Goal: Communication & Community: Share content

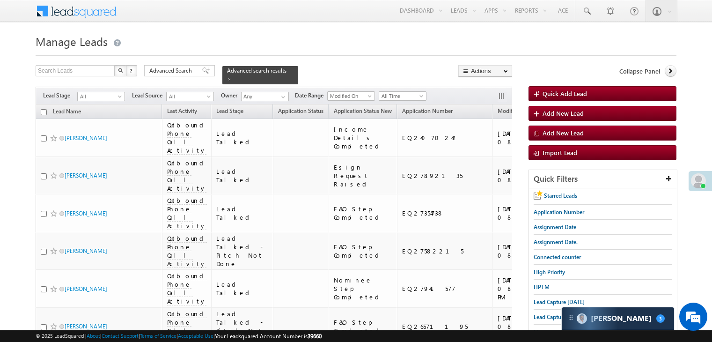
click at [43, 109] on input "checkbox" at bounding box center [44, 112] width 6 height 6
checkbox input "true"
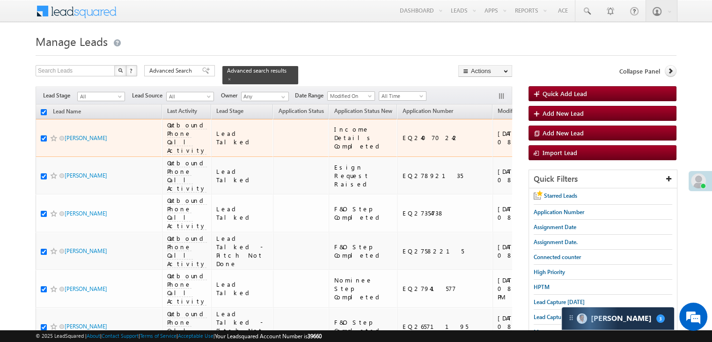
checkbox input "true"
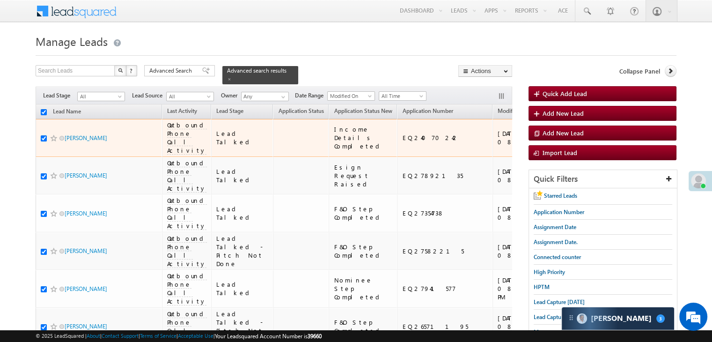
checkbox input "true"
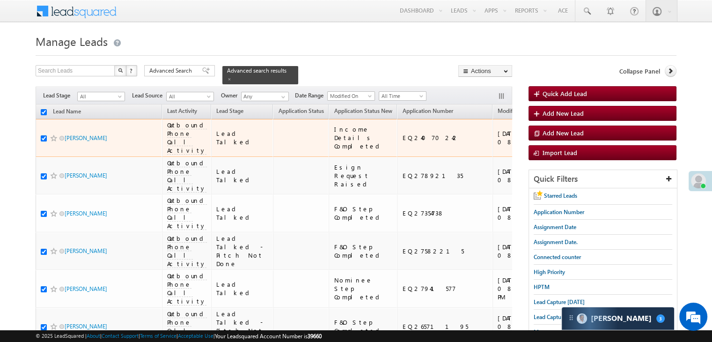
checkbox input "true"
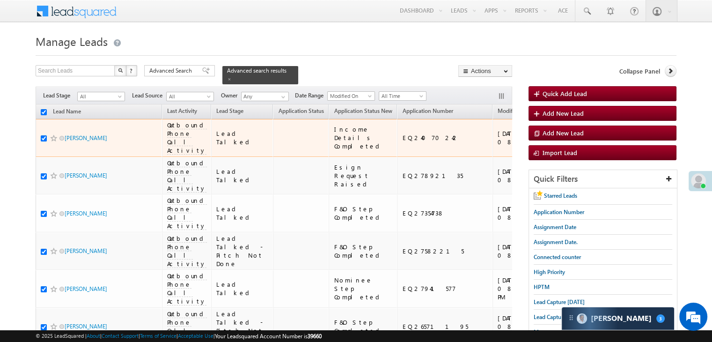
checkbox input "true"
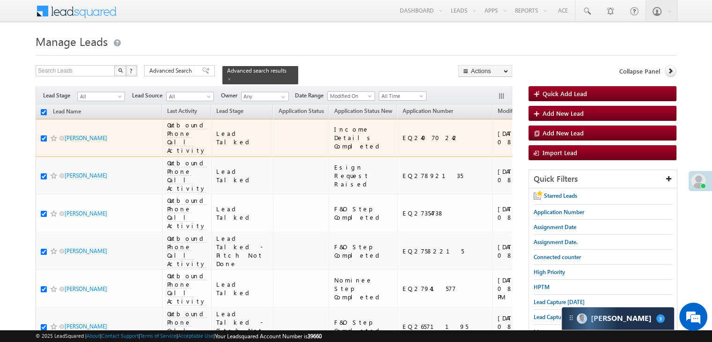
checkbox input "true"
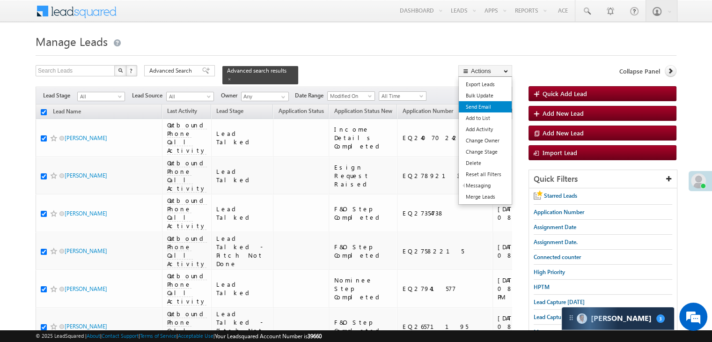
click at [484, 107] on link "Send Email" at bounding box center [485, 106] width 53 height 11
click at [481, 109] on link "Send Email" at bounding box center [485, 106] width 53 height 11
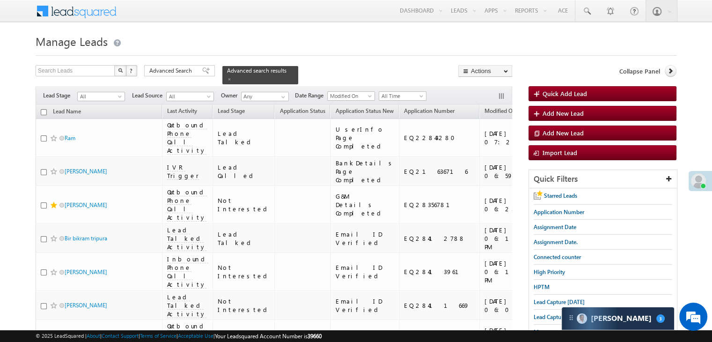
drag, startPoint x: 43, startPoint y: 107, endPoint x: 52, endPoint y: 113, distance: 11.3
click at [43, 109] on input "checkbox" at bounding box center [44, 112] width 6 height 6
checkbox input "true"
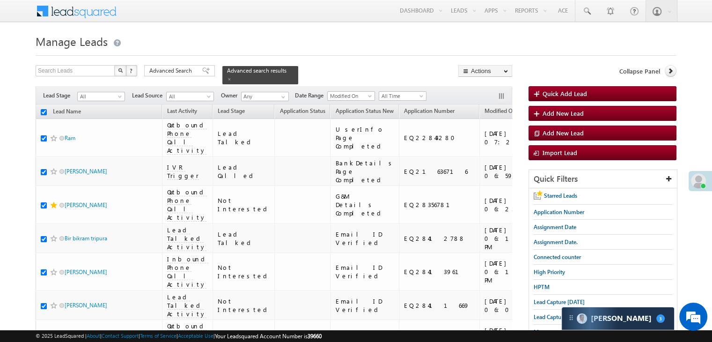
checkbox input "true"
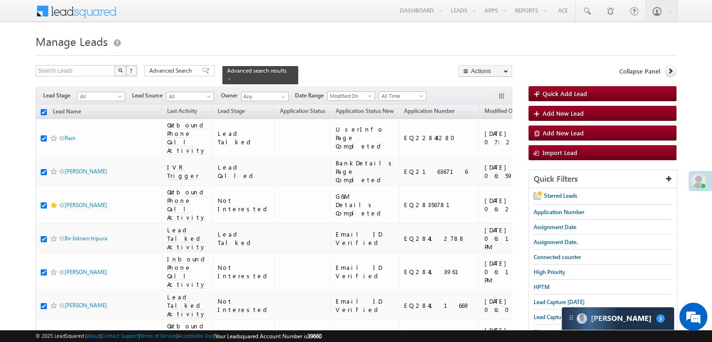
checkbox input "true"
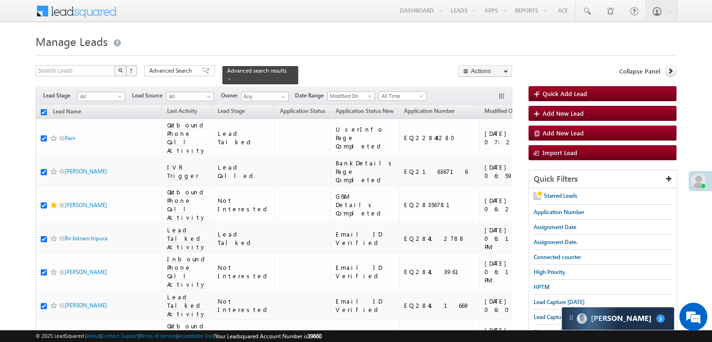
checkbox input "true"
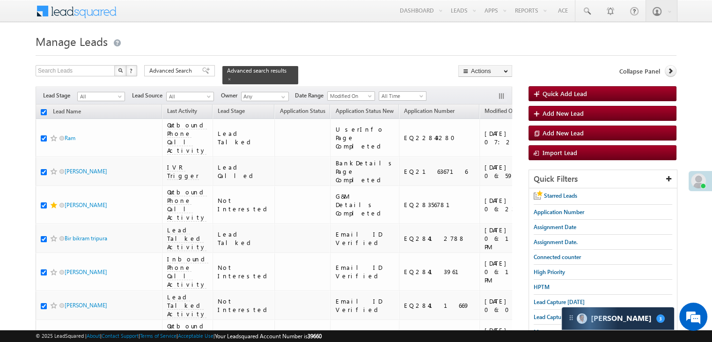
checkbox input "true"
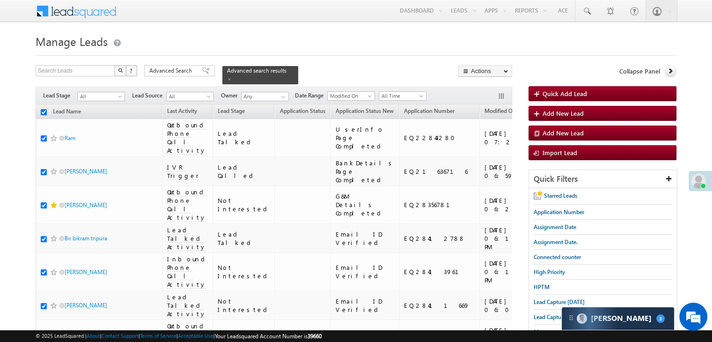
checkbox input "true"
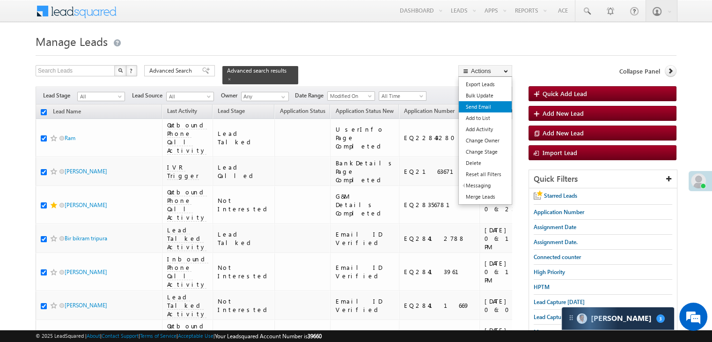
click at [477, 107] on link "Send Email" at bounding box center [485, 106] width 53 height 11
click at [473, 105] on link "Send Email" at bounding box center [485, 106] width 53 height 11
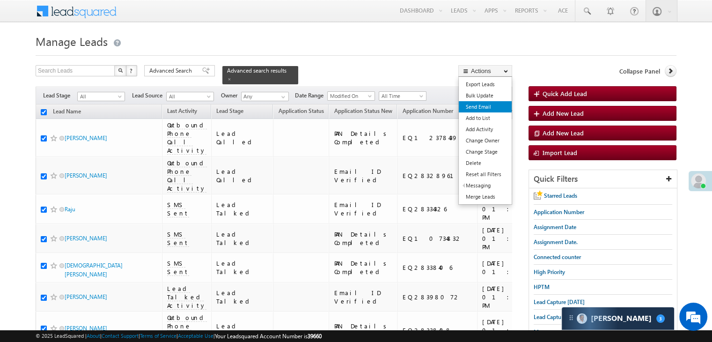
click at [488, 106] on link "Send Email" at bounding box center [485, 106] width 53 height 11
click at [474, 107] on link "Send Email" at bounding box center [485, 106] width 53 height 11
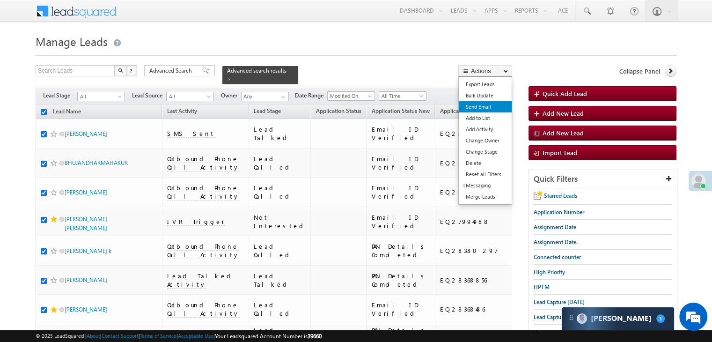
click at [483, 107] on link "Send Email" at bounding box center [485, 106] width 53 height 11
click at [476, 103] on link "Send Email" at bounding box center [485, 106] width 53 height 11
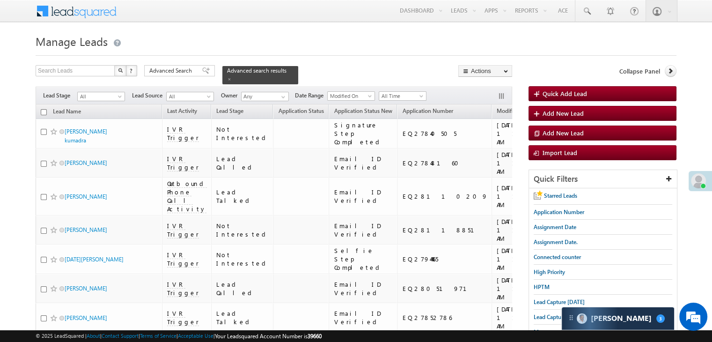
click at [42, 109] on input "checkbox" at bounding box center [44, 112] width 6 height 6
checkbox input "true"
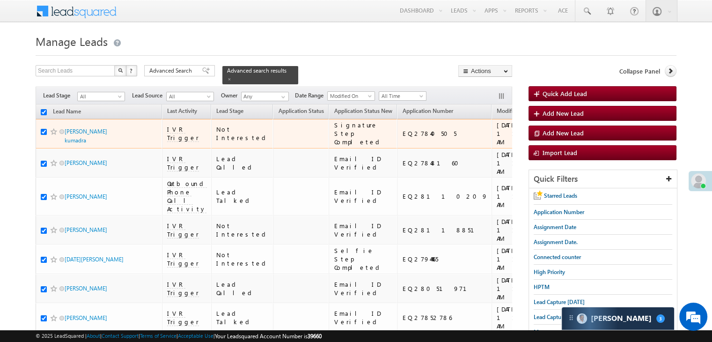
checkbox input "true"
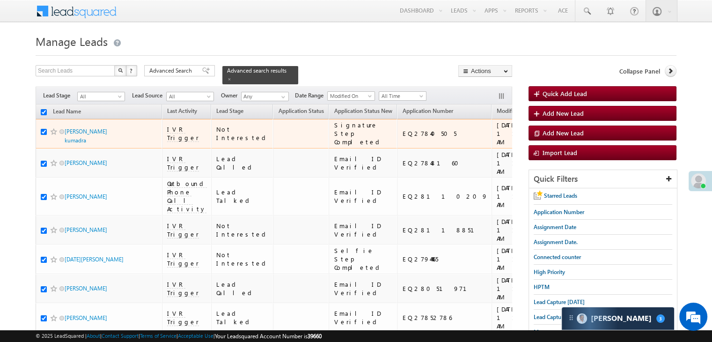
checkbox input "true"
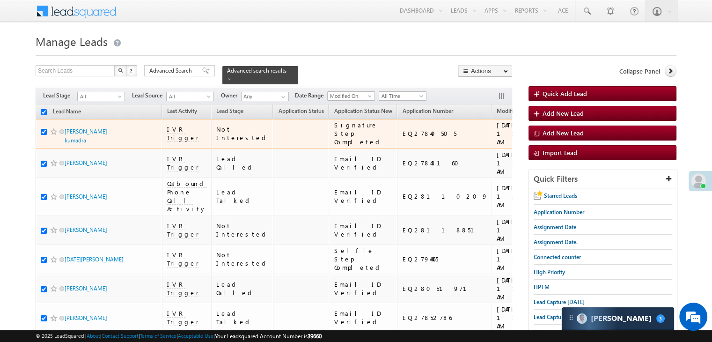
checkbox input "true"
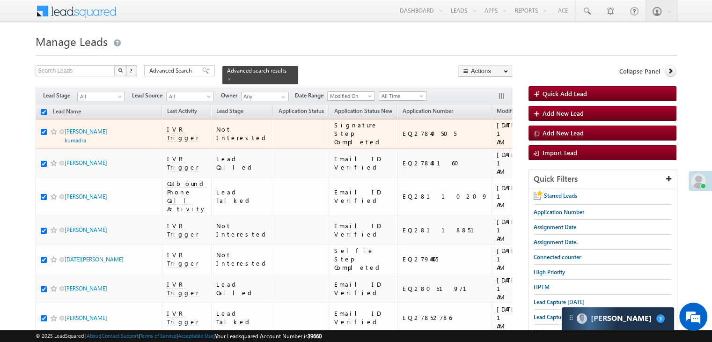
checkbox input "true"
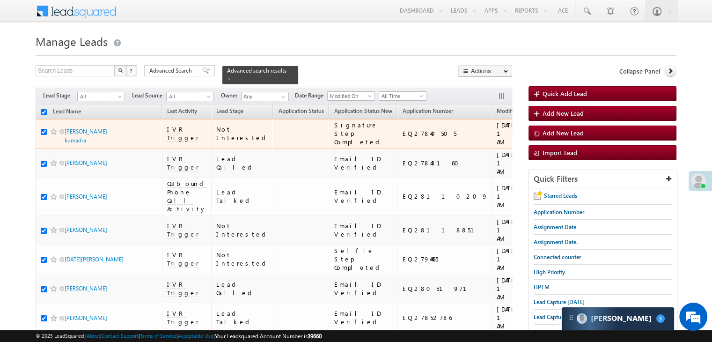
checkbox input "true"
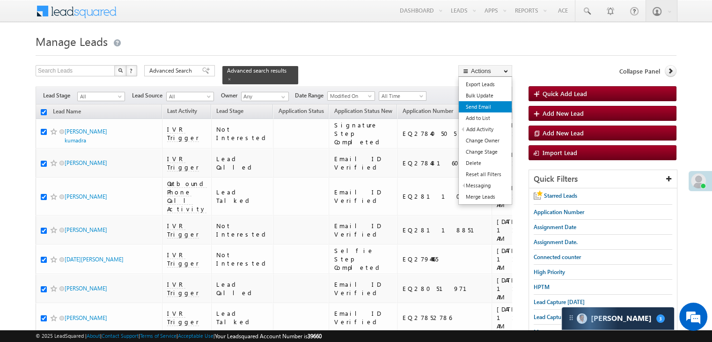
click at [486, 105] on link "Send Email" at bounding box center [485, 106] width 53 height 11
click at [487, 109] on link "Send Email" at bounding box center [485, 106] width 53 height 11
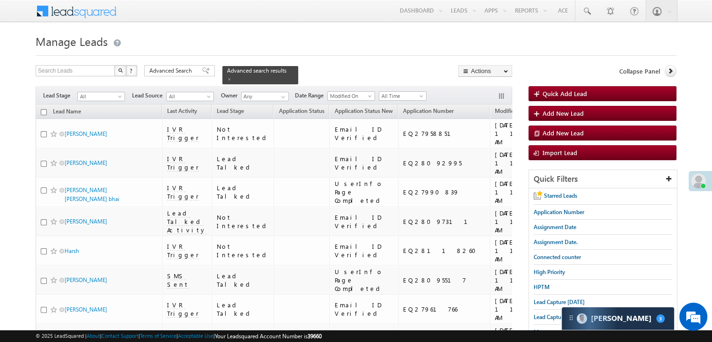
click at [45, 109] on input "checkbox" at bounding box center [44, 112] width 6 height 6
checkbox input "true"
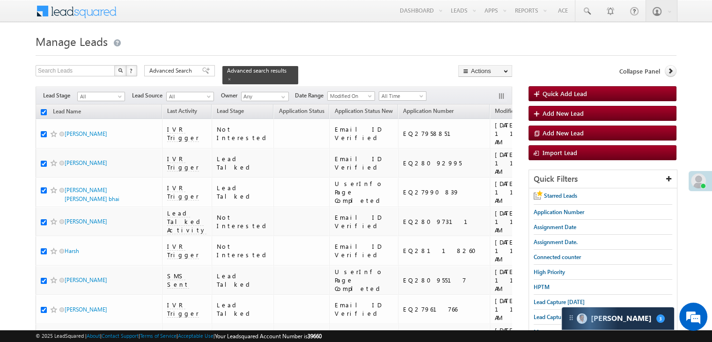
checkbox input "true"
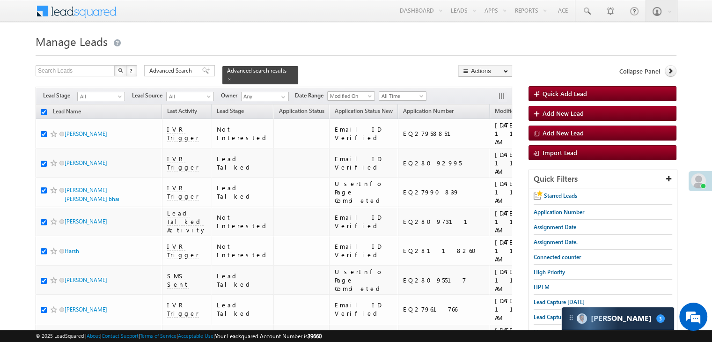
checkbox input "true"
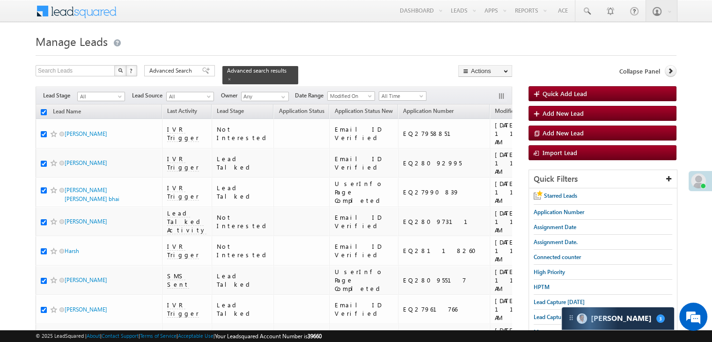
checkbox input "true"
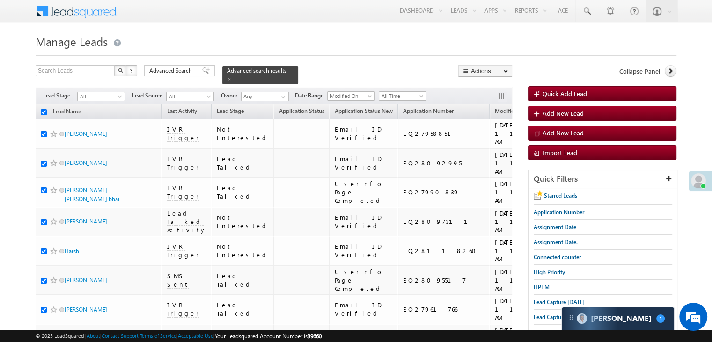
checkbox input "true"
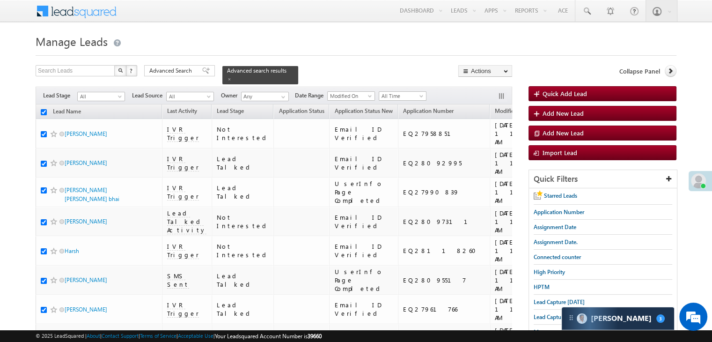
checkbox input "true"
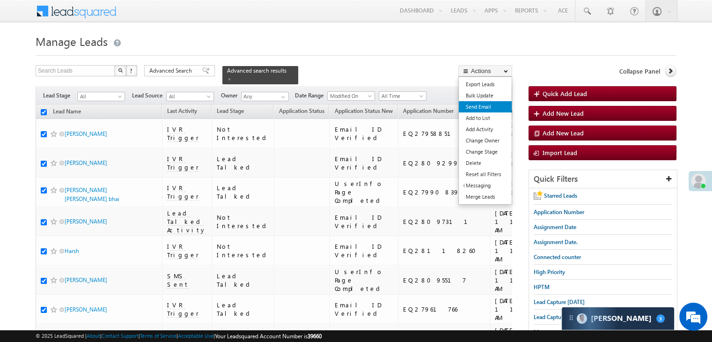
click at [481, 106] on link "Send Email" at bounding box center [485, 106] width 53 height 11
click at [477, 107] on link "Send Email" at bounding box center [485, 106] width 53 height 11
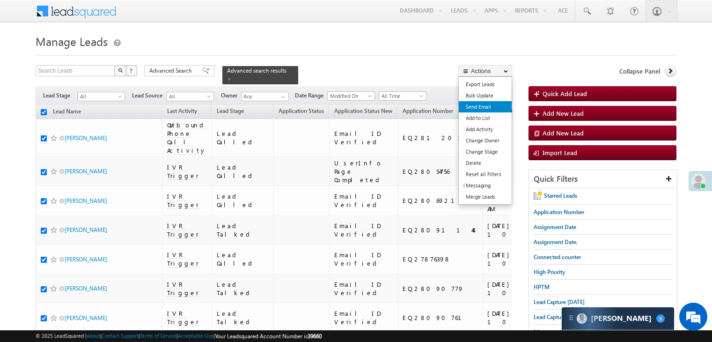
click at [482, 102] on link "Send Email" at bounding box center [485, 106] width 53 height 11
click at [481, 106] on link "Send Email" at bounding box center [485, 106] width 53 height 11
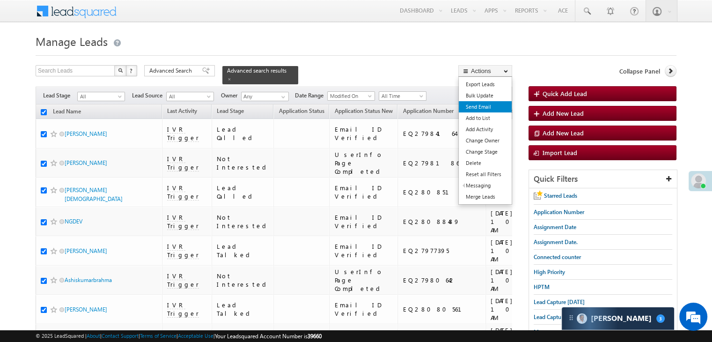
click at [480, 105] on link "Send Email" at bounding box center [485, 106] width 53 height 11
click at [488, 106] on link "Send Email" at bounding box center [485, 106] width 53 height 11
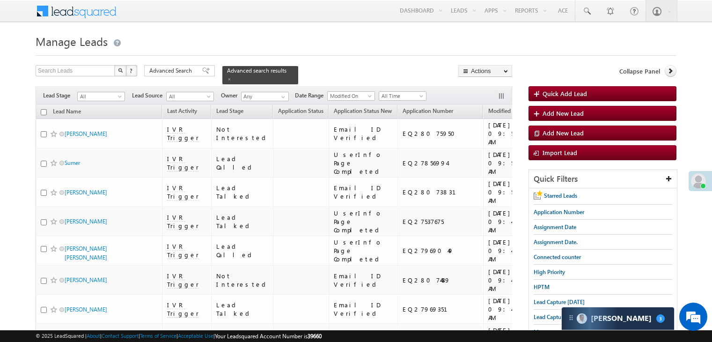
click at [44, 109] on input "checkbox" at bounding box center [44, 112] width 6 height 6
checkbox input "true"
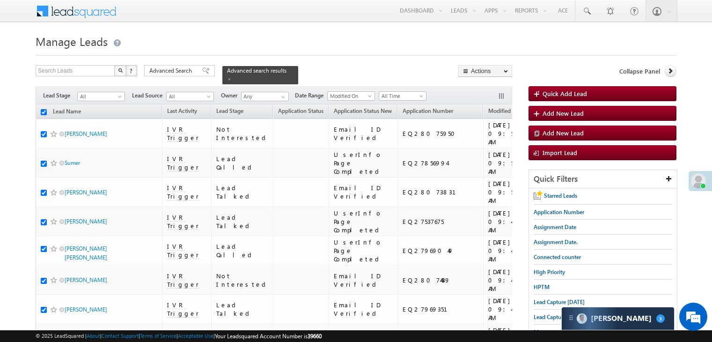
checkbox input "true"
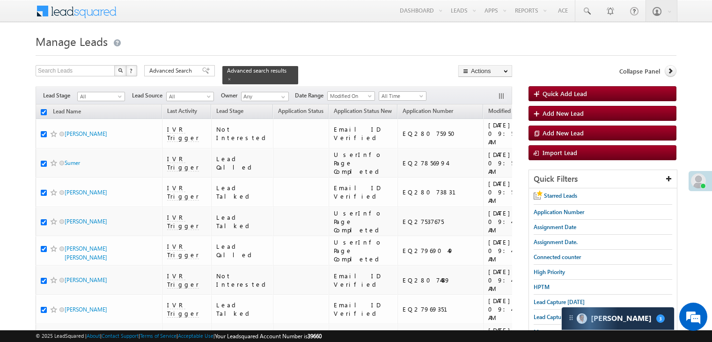
checkbox input "true"
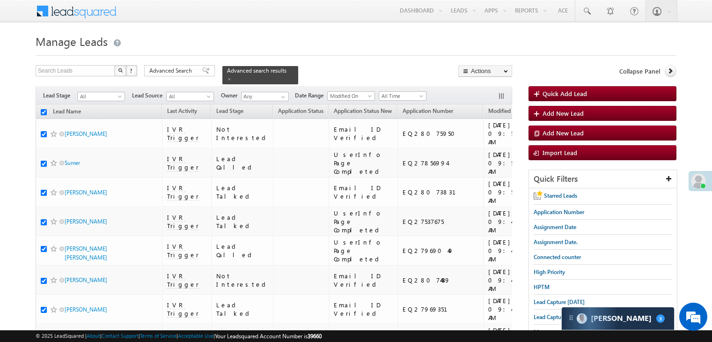
checkbox input "true"
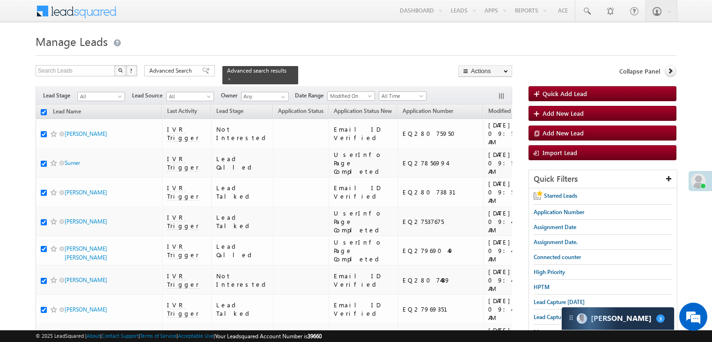
checkbox input "true"
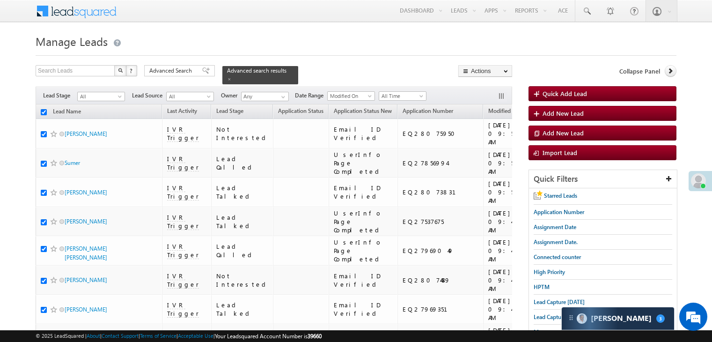
checkbox input "true"
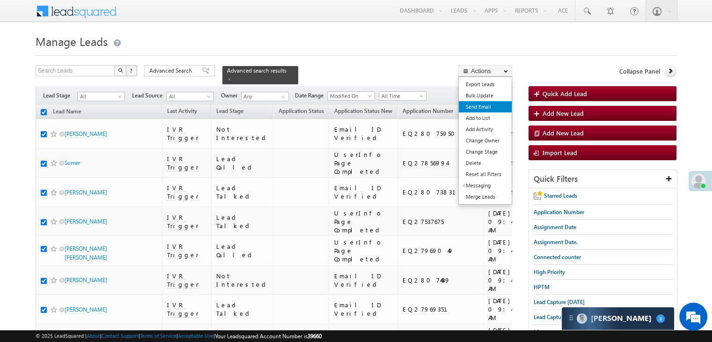
click at [478, 107] on link "Send Email" at bounding box center [485, 106] width 53 height 11
click at [488, 105] on link "Send Email" at bounding box center [485, 106] width 53 height 11
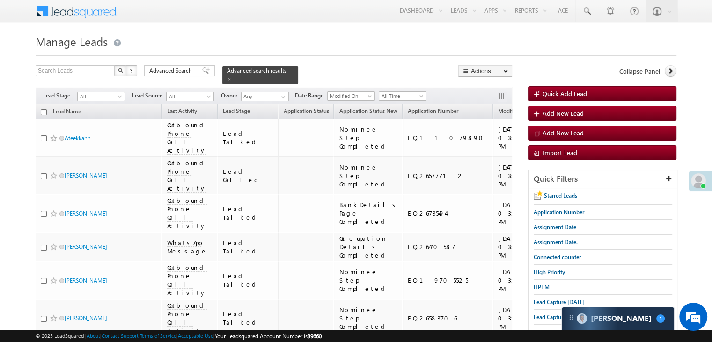
drag, startPoint x: 43, startPoint y: 107, endPoint x: 49, endPoint y: 120, distance: 14.9
click at [43, 109] on input "checkbox" at bounding box center [44, 112] width 6 height 6
checkbox input "true"
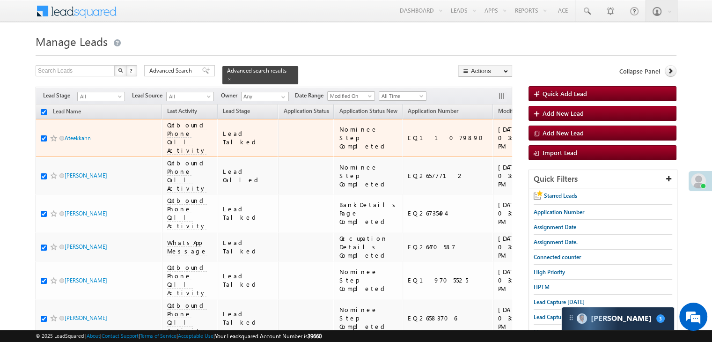
checkbox input "true"
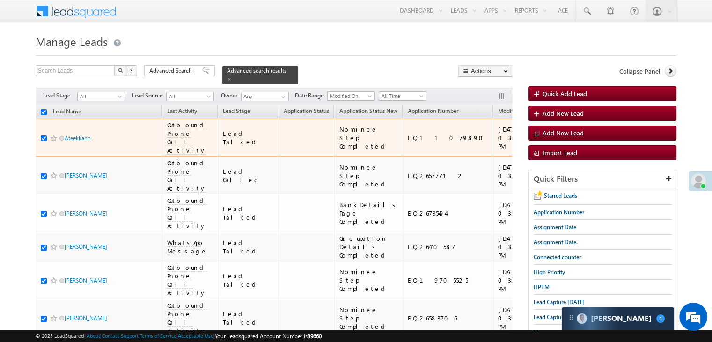
checkbox input "true"
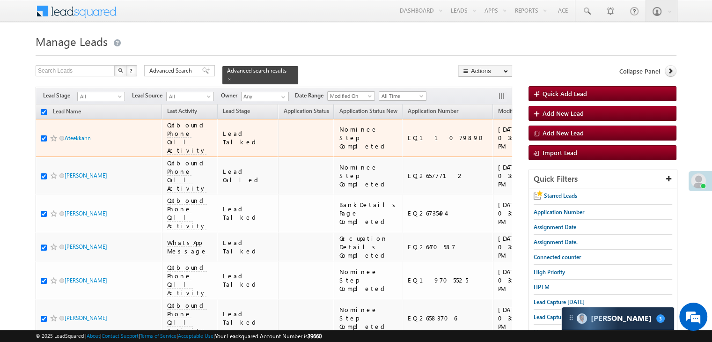
checkbox input "true"
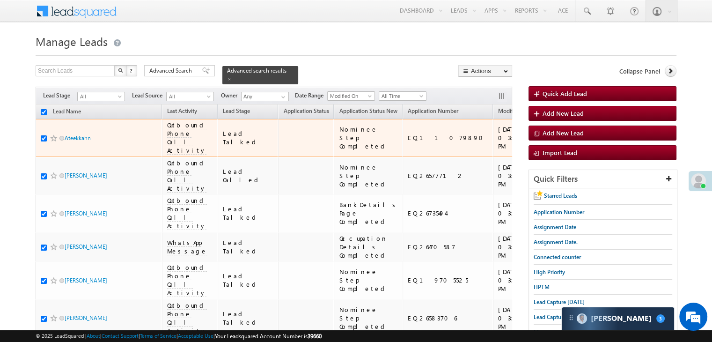
checkbox input "true"
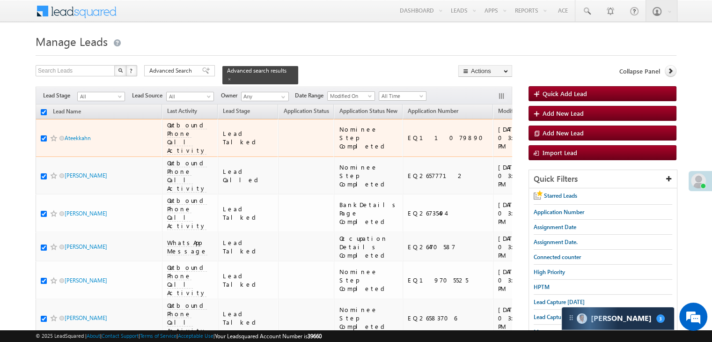
checkbox input "true"
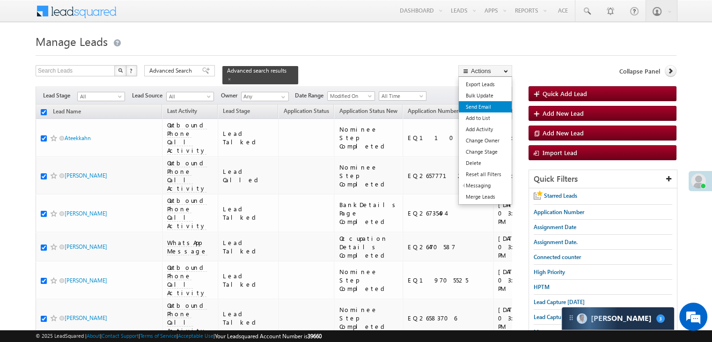
click at [478, 105] on link "Send Email" at bounding box center [485, 106] width 53 height 11
click at [485, 106] on link "Send Email" at bounding box center [485, 106] width 53 height 11
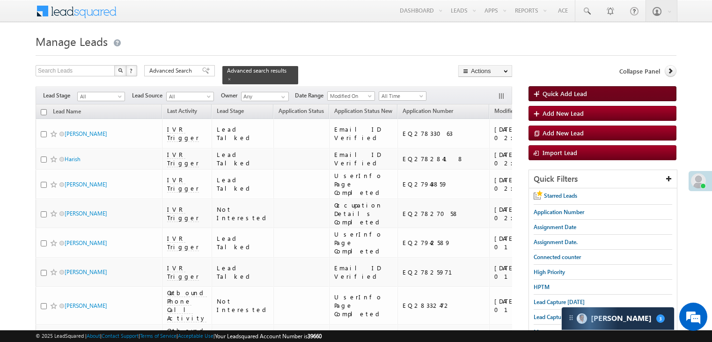
click at [43, 109] on input "checkbox" at bounding box center [44, 112] width 6 height 6
checkbox input "true"
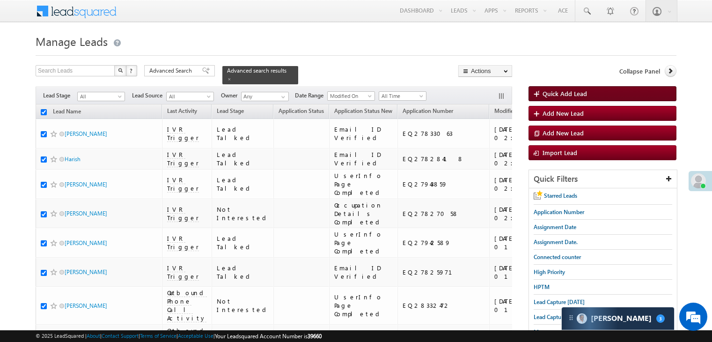
checkbox input "true"
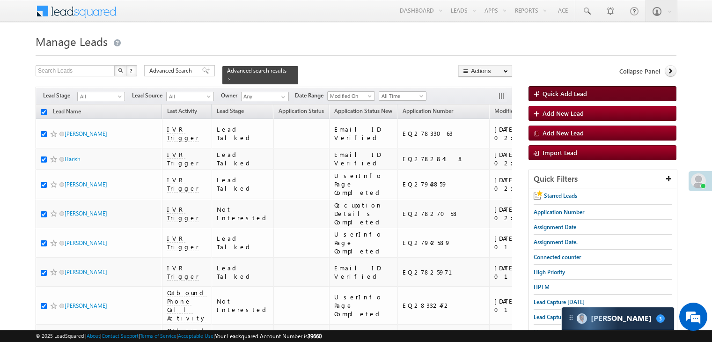
checkbox input "true"
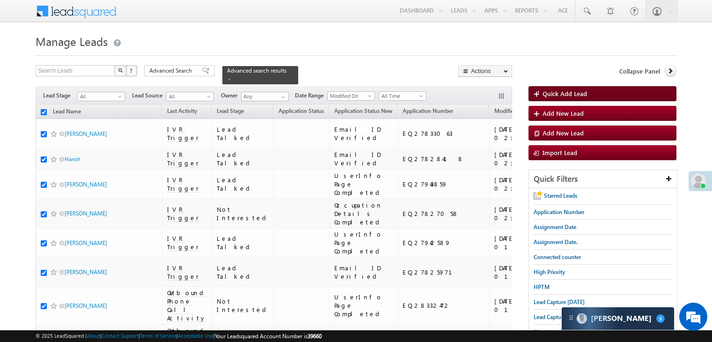
checkbox input "true"
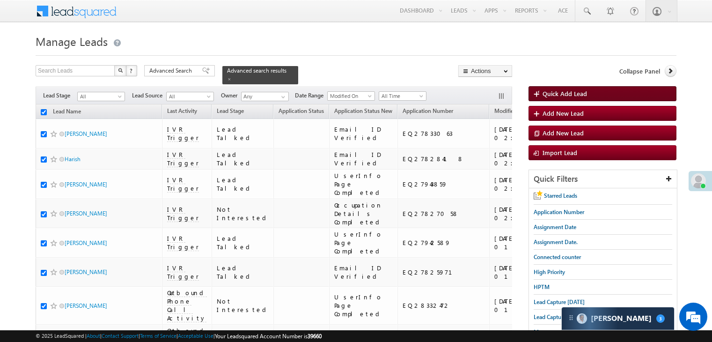
checkbox input "true"
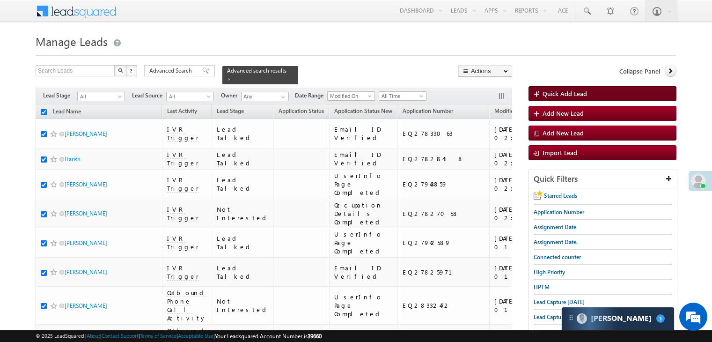
checkbox input "true"
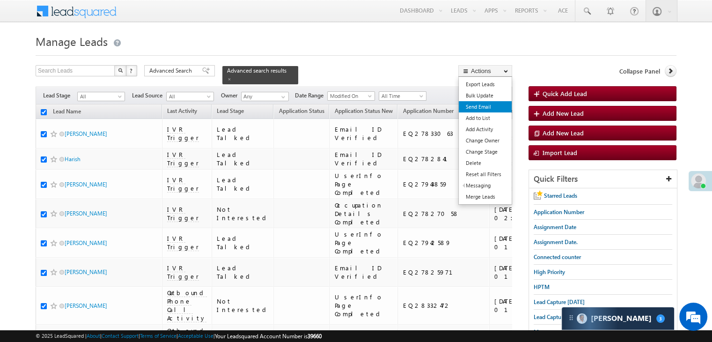
click at [485, 107] on link "Send Email" at bounding box center [485, 106] width 53 height 11
click at [480, 105] on link "Send Email" at bounding box center [485, 106] width 53 height 11
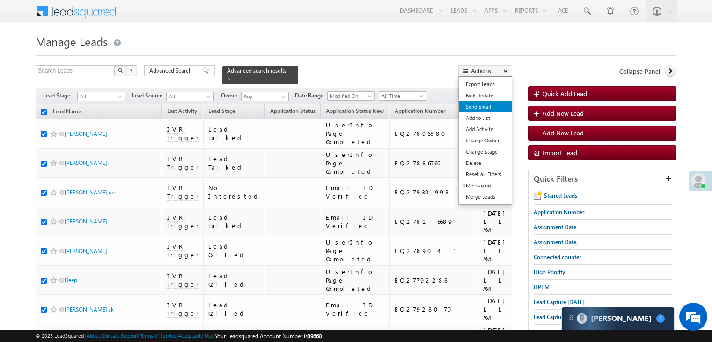
click at [476, 107] on link "Send Email" at bounding box center [485, 106] width 53 height 11
click at [477, 107] on link "Send Email" at bounding box center [485, 106] width 53 height 11
click at [490, 108] on link "Send Email" at bounding box center [485, 106] width 53 height 11
click at [484, 106] on link "Send Email" at bounding box center [485, 106] width 53 height 11
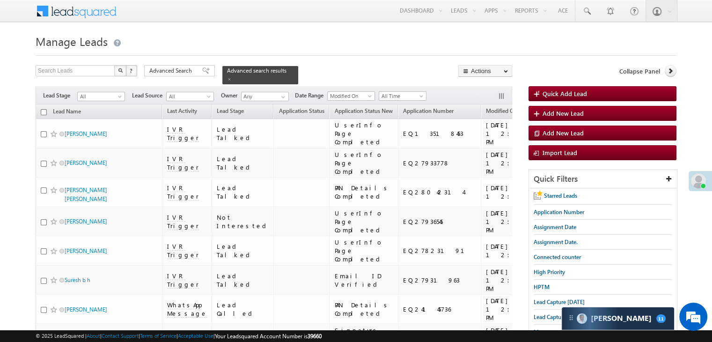
click at [44, 109] on input "checkbox" at bounding box center [44, 112] width 6 height 6
checkbox input "true"
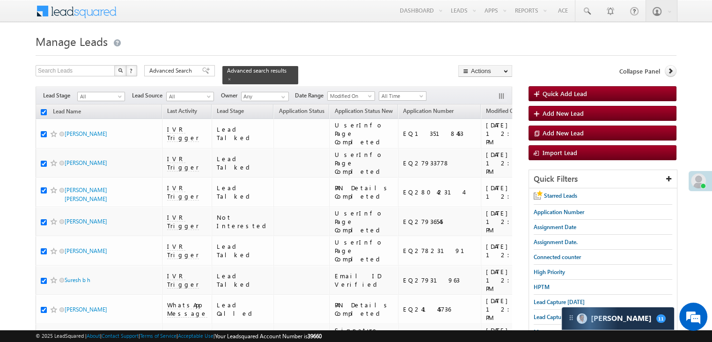
checkbox input "true"
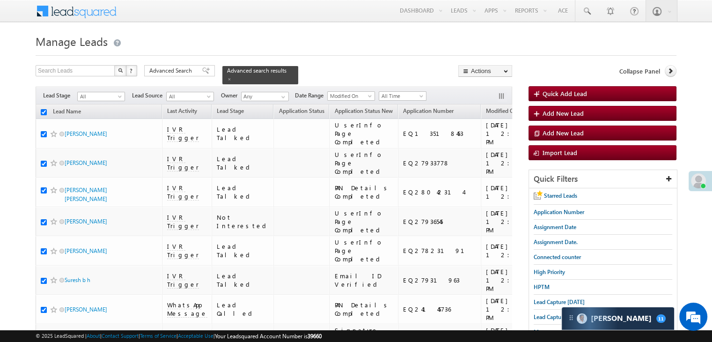
checkbox input "true"
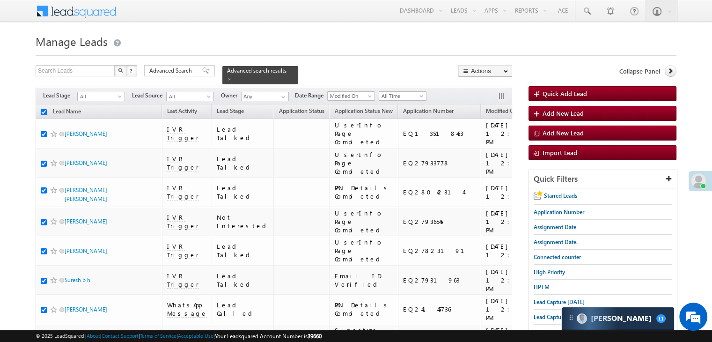
checkbox input "true"
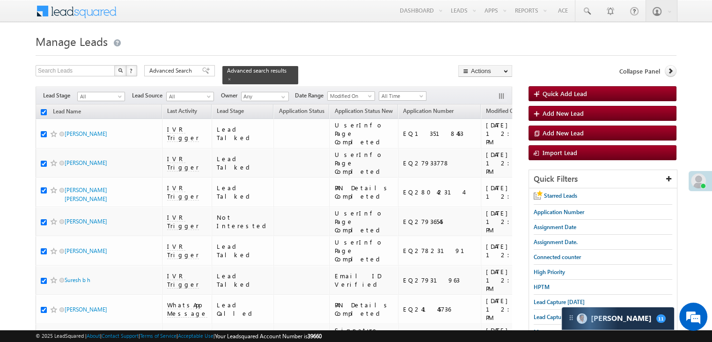
checkbox input "true"
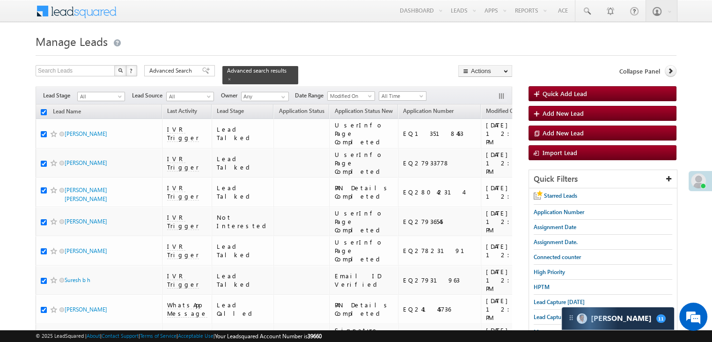
checkbox input "true"
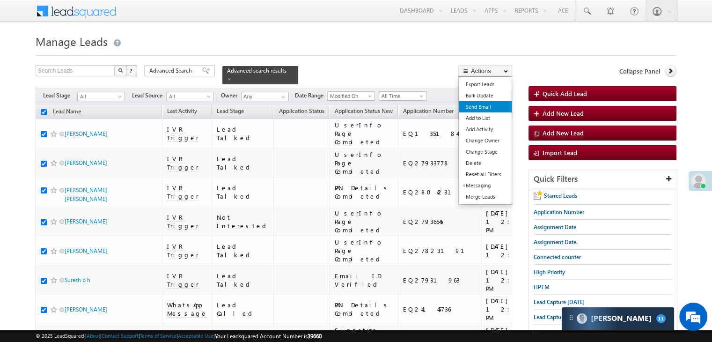
click at [482, 106] on link "Send Email" at bounding box center [485, 106] width 53 height 11
click at [478, 106] on link "Send Email" at bounding box center [485, 106] width 53 height 11
click at [486, 108] on link "Send Email" at bounding box center [485, 106] width 53 height 11
click at [485, 103] on link "Send Email" at bounding box center [485, 106] width 53 height 11
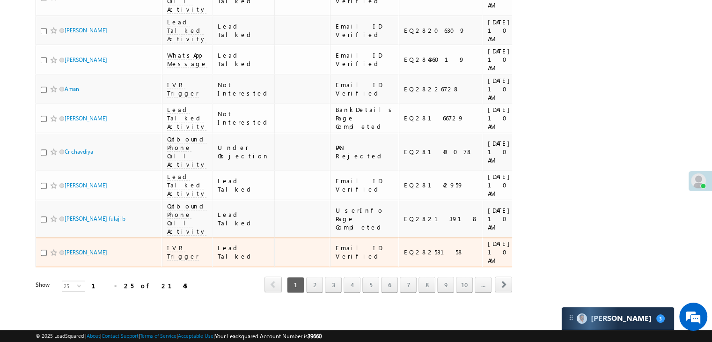
scroll to position [1212, 0]
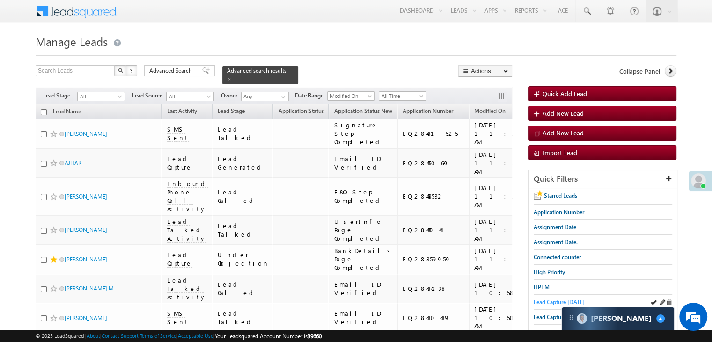
click at [545, 300] on span "Lead Capture [DATE]" at bounding box center [559, 301] width 51 height 7
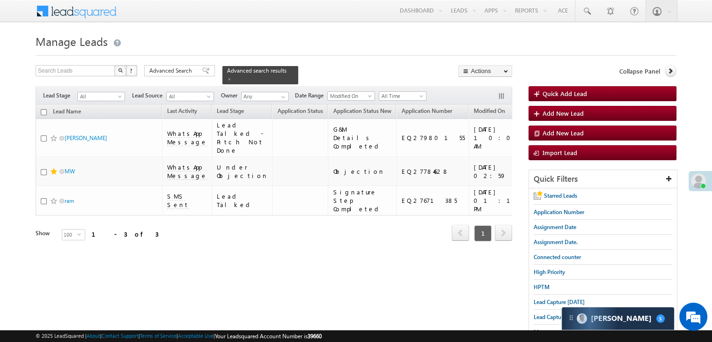
drag, startPoint x: 158, startPoint y: 73, endPoint x: 180, endPoint y: 128, distance: 59.3
click at [158, 73] on span "Advanced Search" at bounding box center [171, 71] width 45 height 8
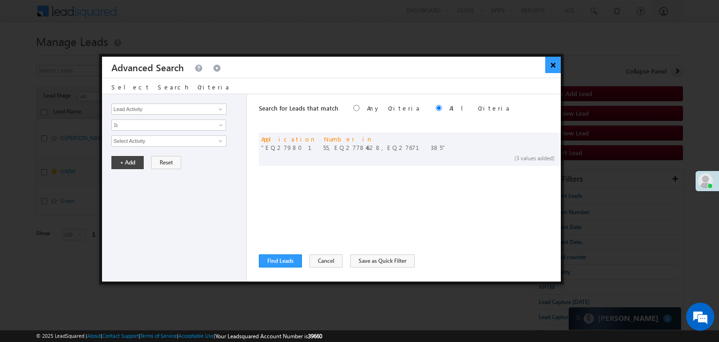
click at [551, 63] on button "×" at bounding box center [553, 65] width 15 height 16
